Goal: Information Seeking & Learning: Learn about a topic

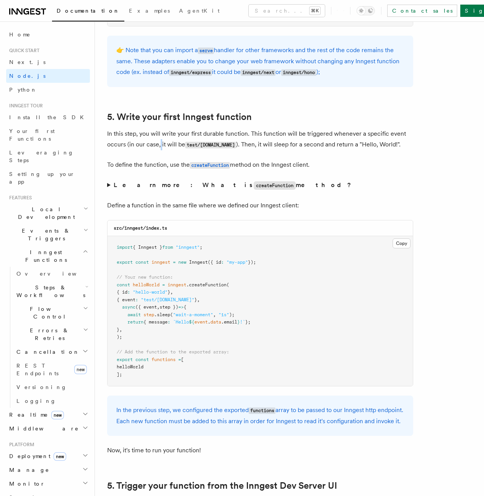
scroll to position [1354, 0]
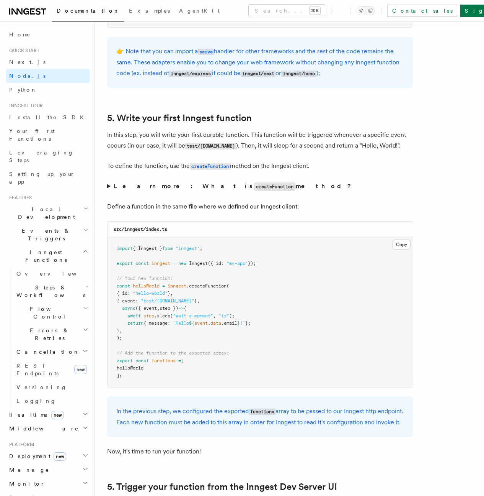
click at [205, 318] on span ""wait-a-moment"" at bounding box center [193, 315] width 40 height 5
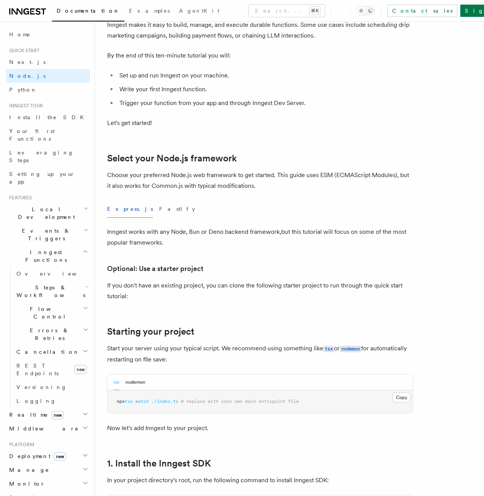
scroll to position [0, 0]
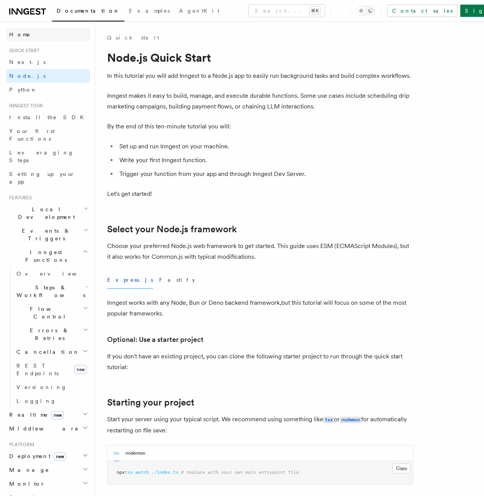
click at [35, 30] on link "Home" at bounding box center [48, 35] width 84 height 14
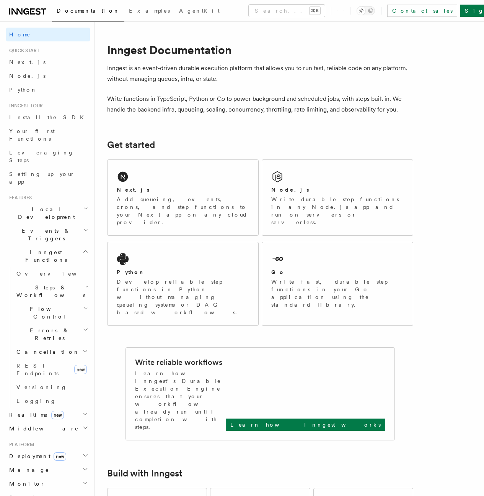
click at [148, 64] on p "Inngest is an event-driven durable execution platform that allows you to run fa…" at bounding box center [260, 73] width 306 height 21
click at [155, 70] on p "Inngest is an event-driven durable execution platform that allows you to run fa…" at bounding box center [260, 73] width 306 height 21
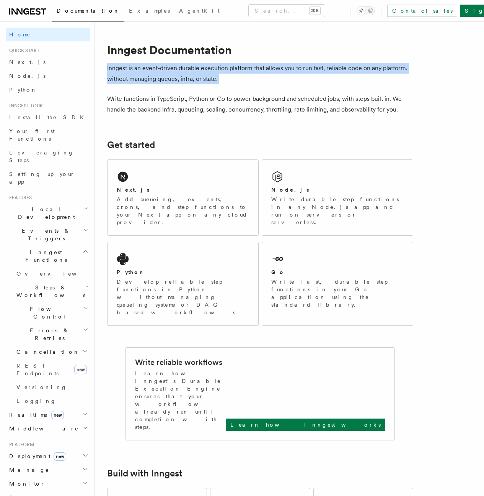
click at [155, 70] on p "Inngest is an event-driven durable execution platform that allows you to run fa…" at bounding box center [260, 73] width 306 height 21
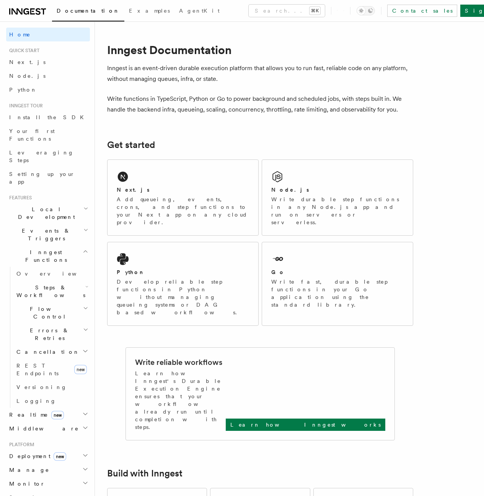
click at [162, 79] on p "Inngest is an event-driven durable execution platform that allows you to run fa…" at bounding box center [260, 73] width 306 height 21
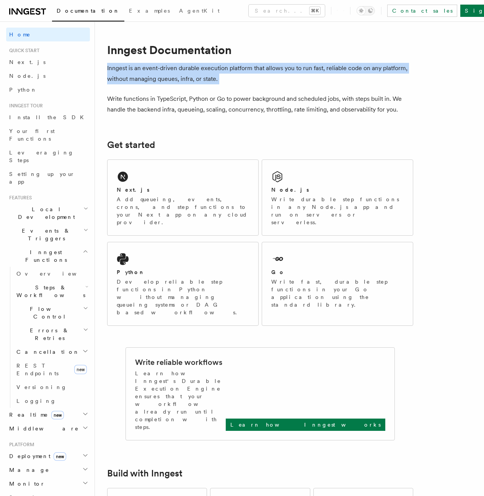
click at [162, 79] on p "Inngest is an event-driven durable execution platform that allows you to run fa…" at bounding box center [260, 73] width 306 height 21
click at [181, 70] on p "Inngest is an event-driven durable execution platform that allows you to run fa…" at bounding box center [260, 73] width 306 height 21
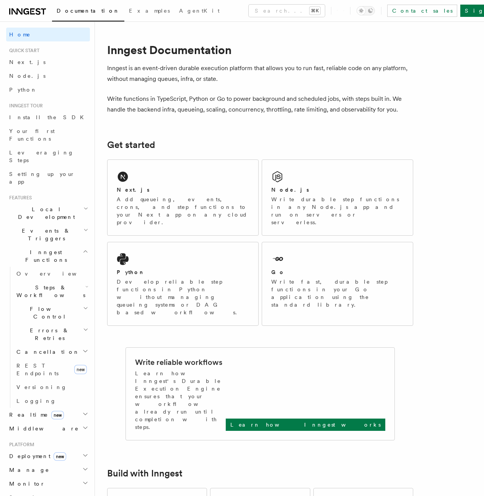
click at [181, 70] on p "Inngest is an event-driven durable execution platform that allows you to run fa…" at bounding box center [260, 73] width 306 height 21
click at [204, 67] on p "Inngest is an event-driven durable execution platform that allows you to run fa…" at bounding box center [260, 73] width 306 height 21
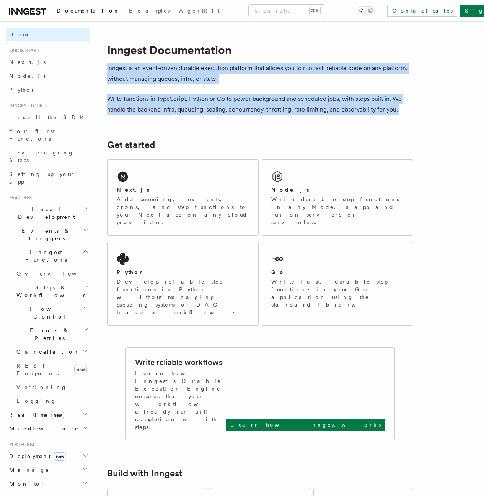
drag, startPoint x: 204, startPoint y: 67, endPoint x: 226, endPoint y: 107, distance: 44.9
click at [226, 107] on p "Write functions in TypeScript, Python or Go to power background and scheduled j…" at bounding box center [260, 103] width 306 height 21
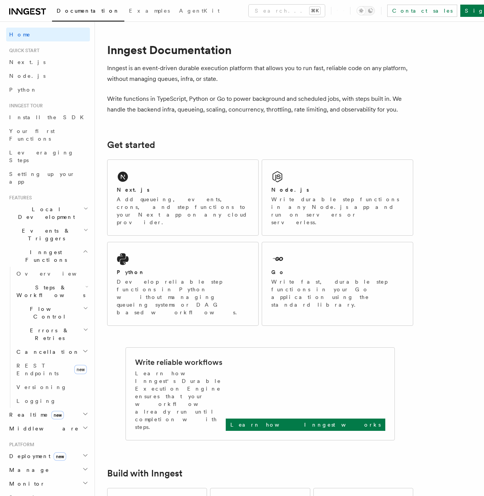
click at [226, 107] on p "Write functions in TypeScript, Python or Go to power background and scheduled j…" at bounding box center [260, 103] width 306 height 21
click at [124, 50] on h1 "Inngest Documentation" at bounding box center [260, 50] width 306 height 14
copy h1 "Inngest"
click at [181, 115] on p "Write functions in TypeScript, Python or Go to power background and scheduled j…" at bounding box center [260, 103] width 306 height 21
